Goal: Task Accomplishment & Management: Manage account settings

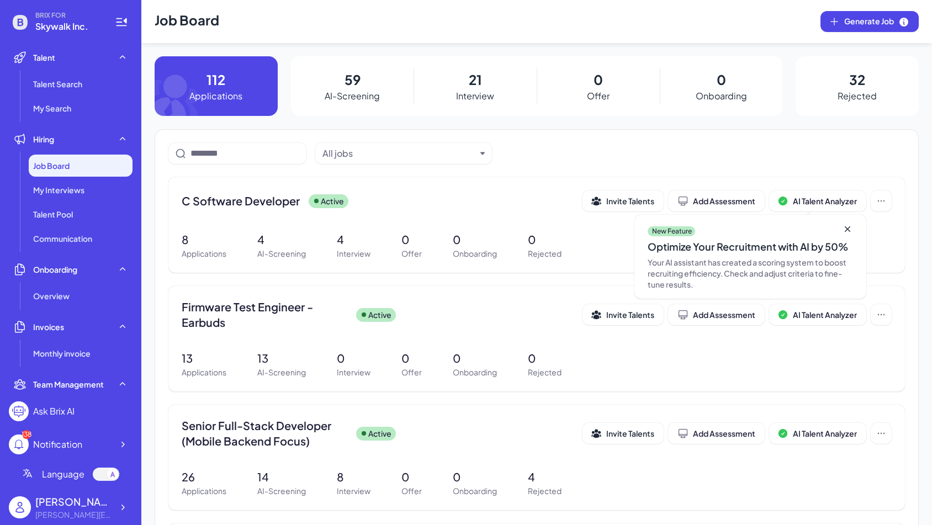
click at [55, 489] on div "Language" at bounding box center [71, 474] width 124 height 31
click at [58, 502] on div "[PERSON_NAME]" at bounding box center [73, 501] width 77 height 15
click at [109, 503] on div "[PERSON_NAME]" at bounding box center [73, 501] width 77 height 15
click at [118, 504] on icon at bounding box center [122, 507] width 11 height 11
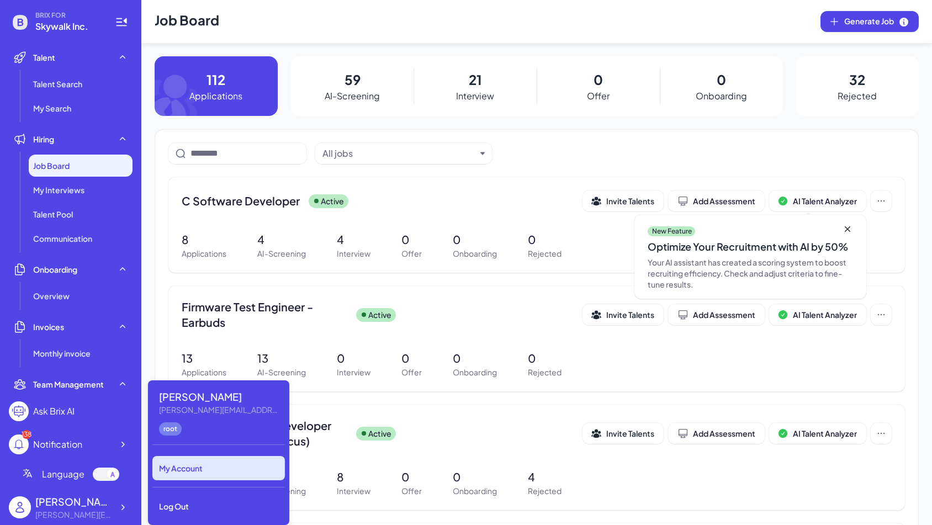
click at [194, 464] on div "My Account" at bounding box center [218, 468] width 132 height 24
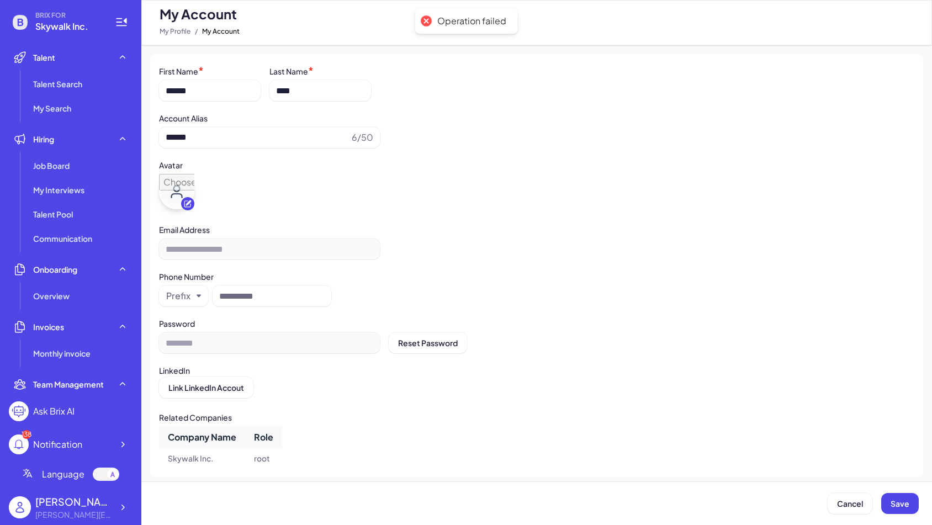
scroll to position [4, 0]
